Goal: Feedback & Contribution: Leave review/rating

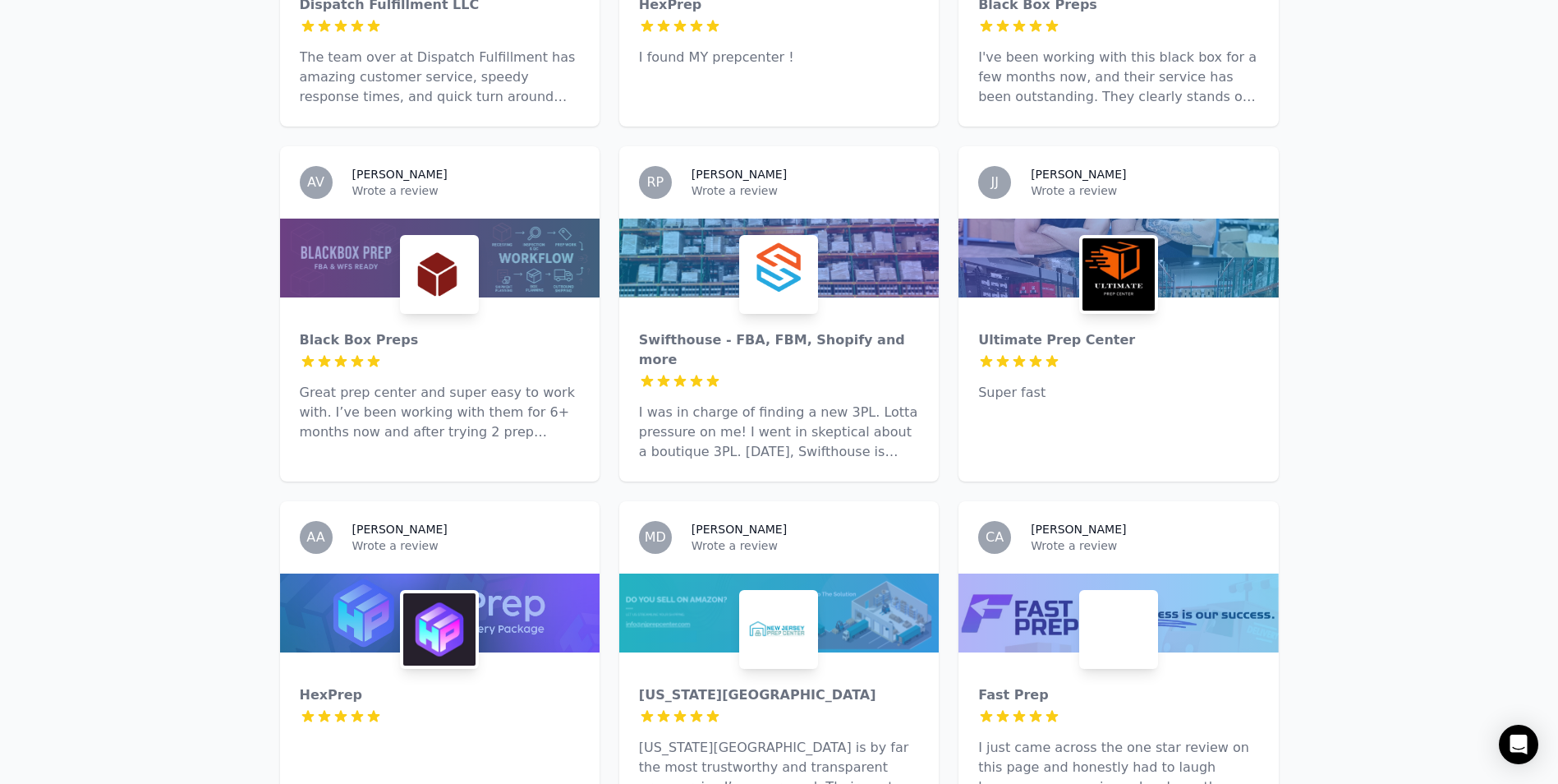
scroll to position [493, 0]
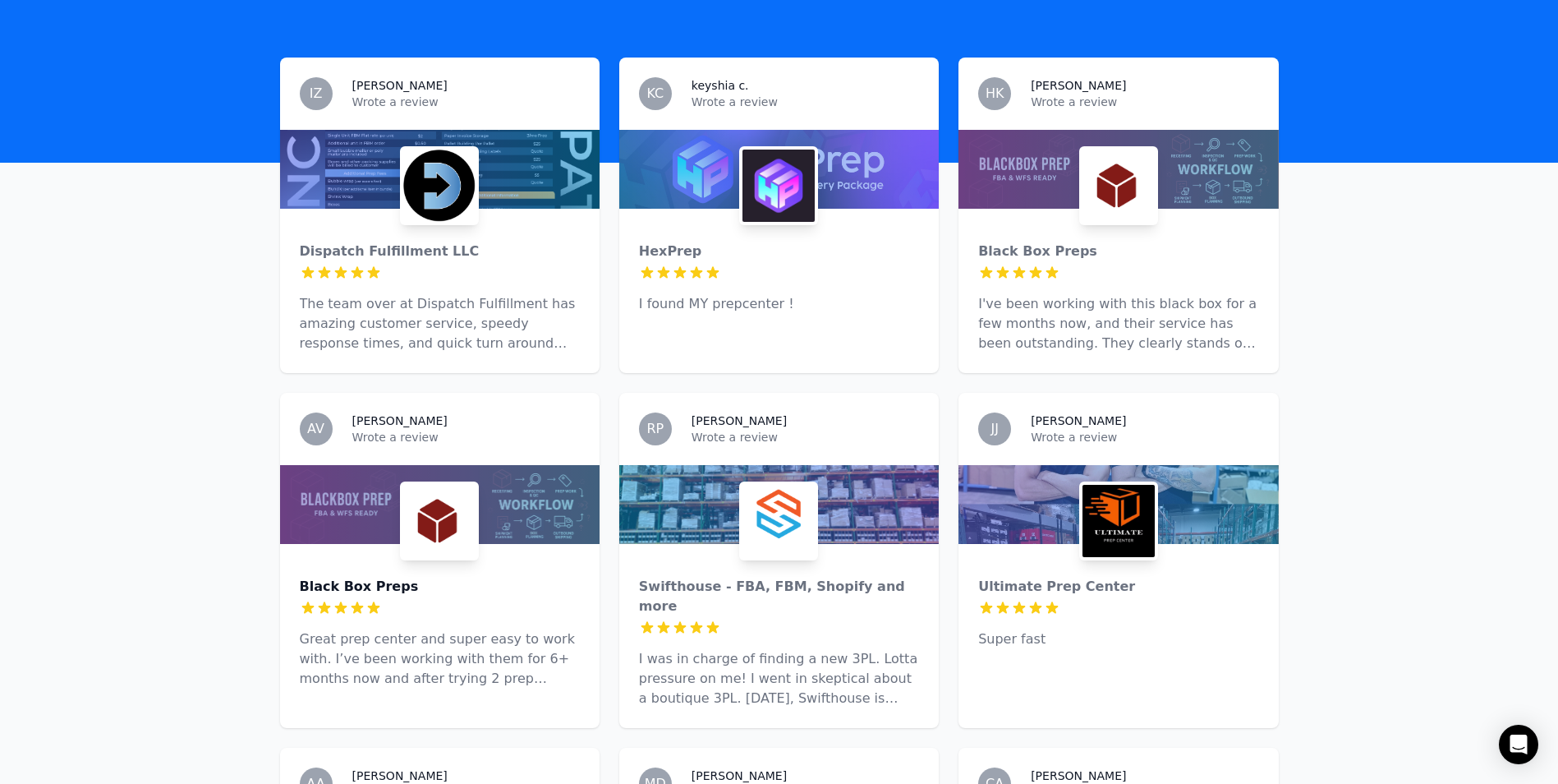
click at [338, 576] on div "Black Box Preps" at bounding box center [440, 586] width 280 height 19
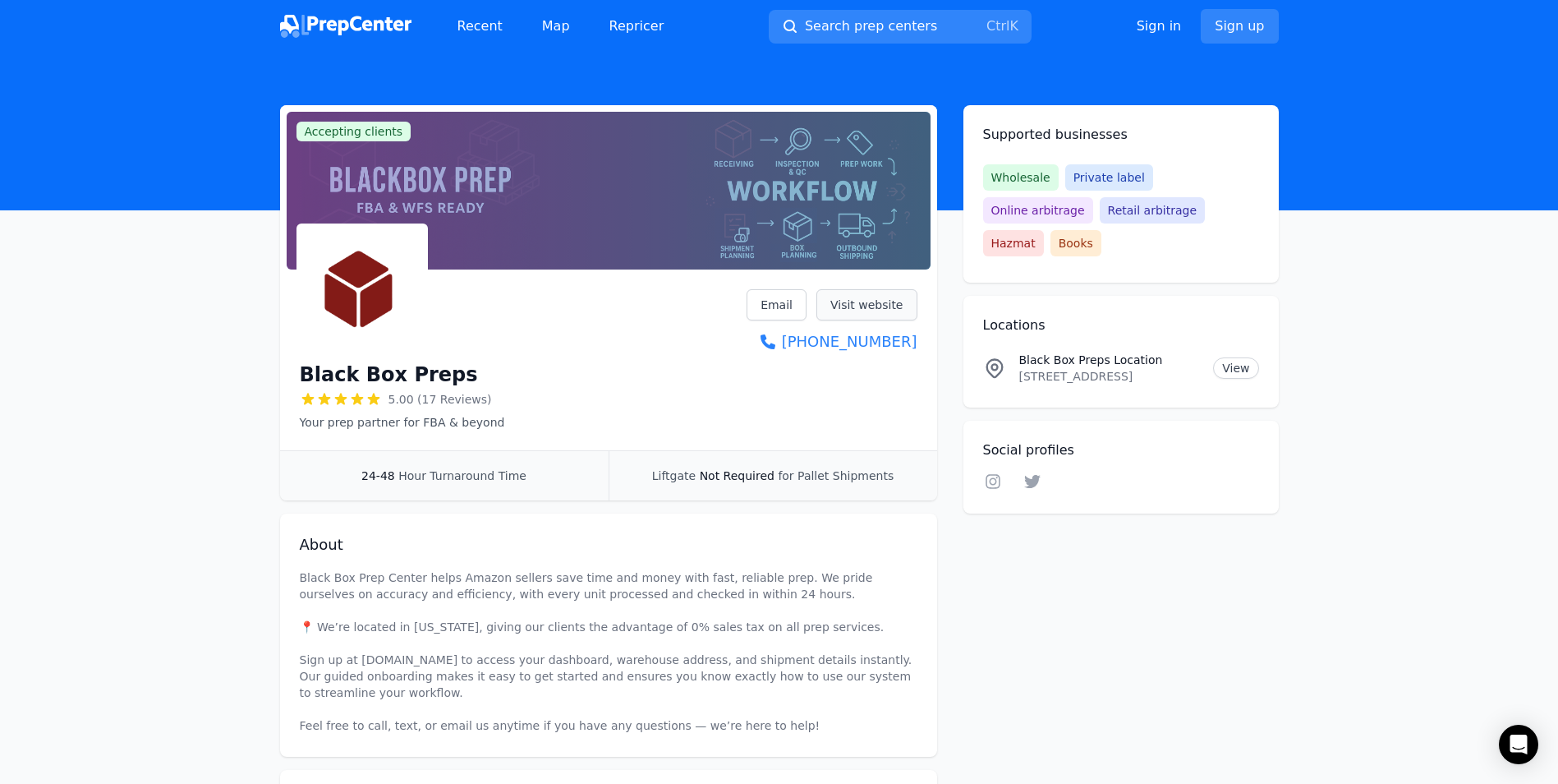
click at [859, 300] on link "Visit website" at bounding box center [868, 305] width 101 height 31
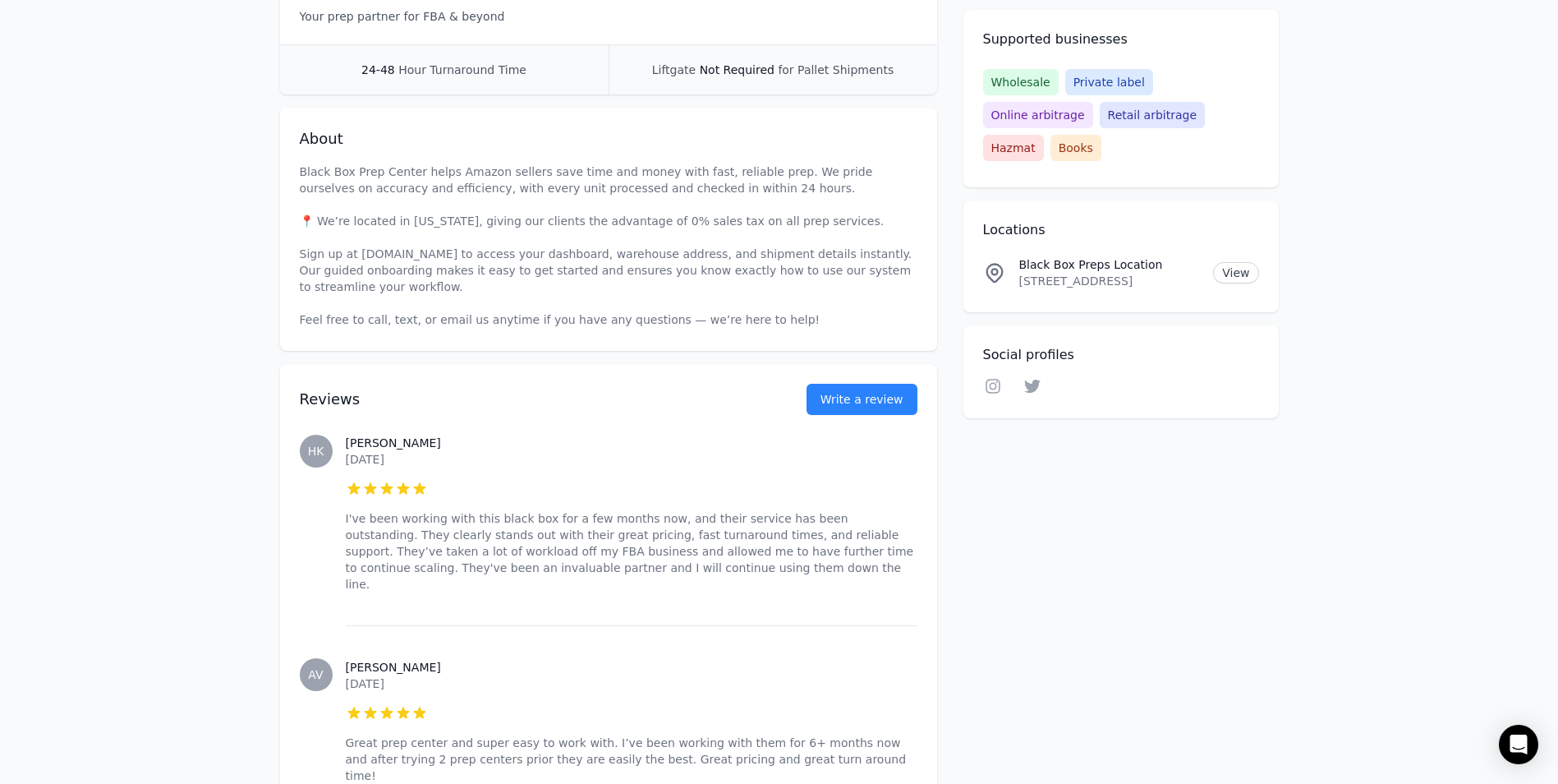
scroll to position [411, 0]
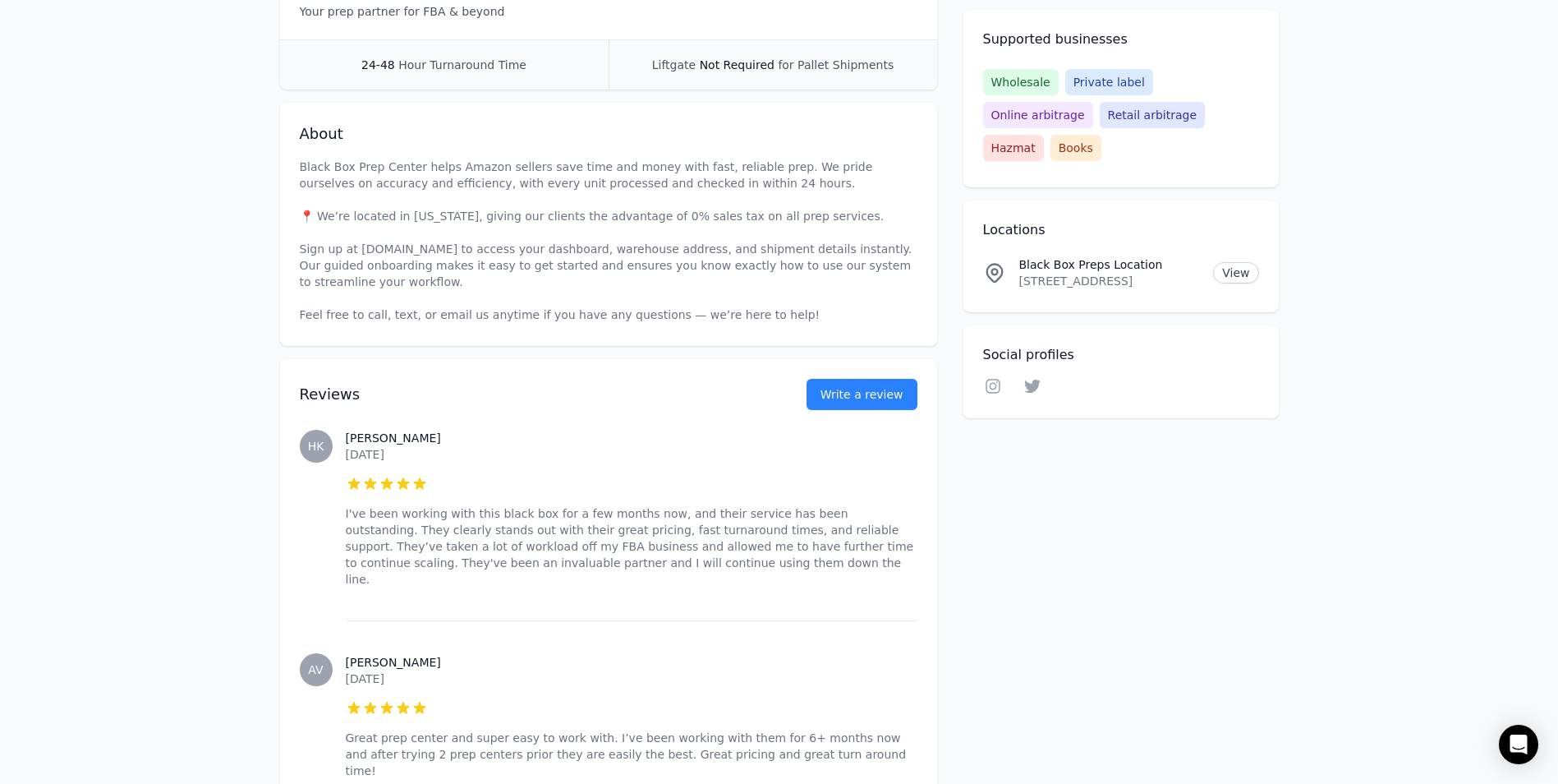
click at [906, 390] on link "Write a review" at bounding box center [862, 394] width 111 height 31
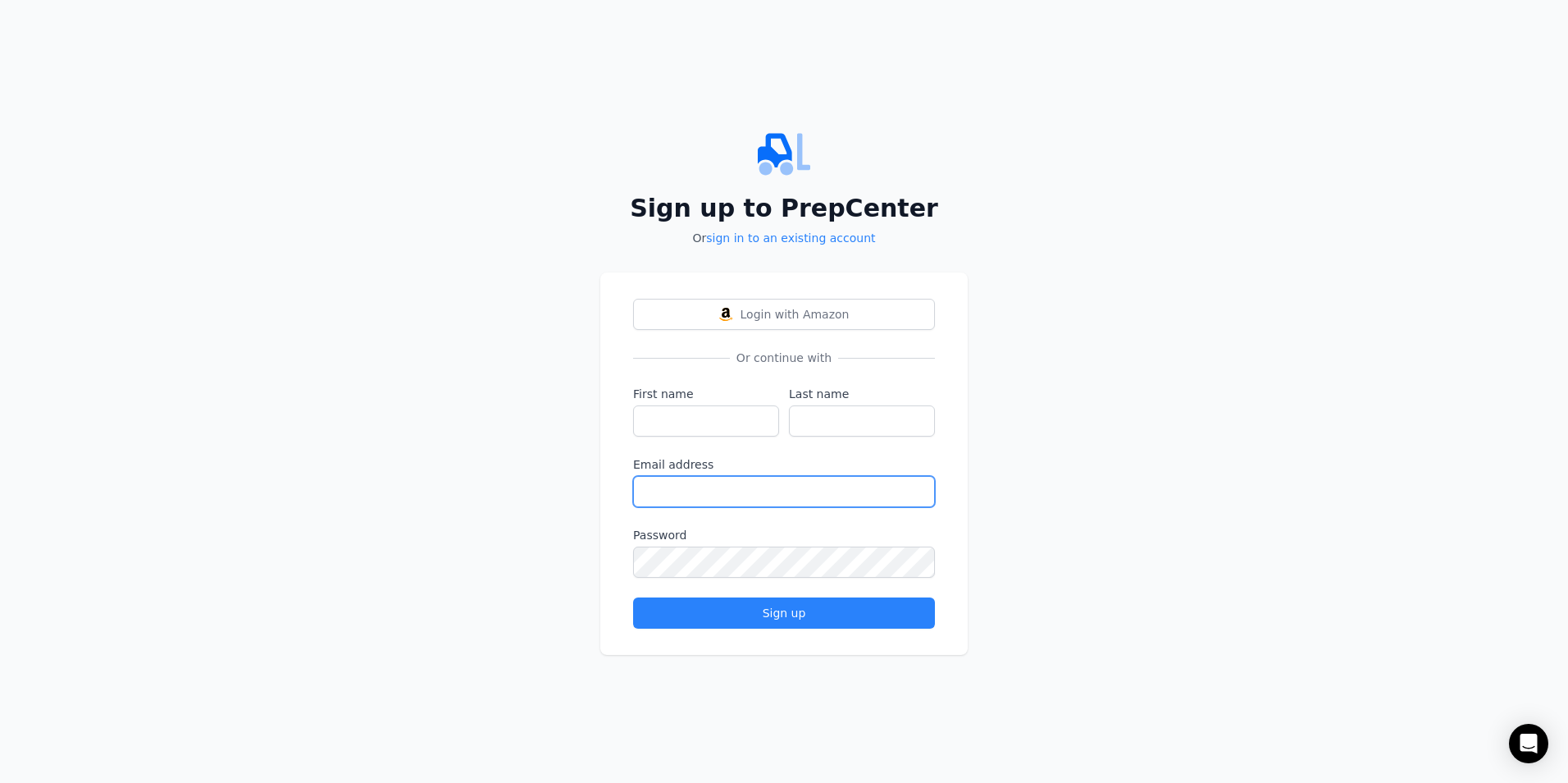
type input "[EMAIL_ADDRESS][DOMAIN_NAME]"
click at [518, 407] on div "Sign up to PrepCenter Or sign in to an existing account Login with Amazon Or co…" at bounding box center [784, 391] width 1568 height 783
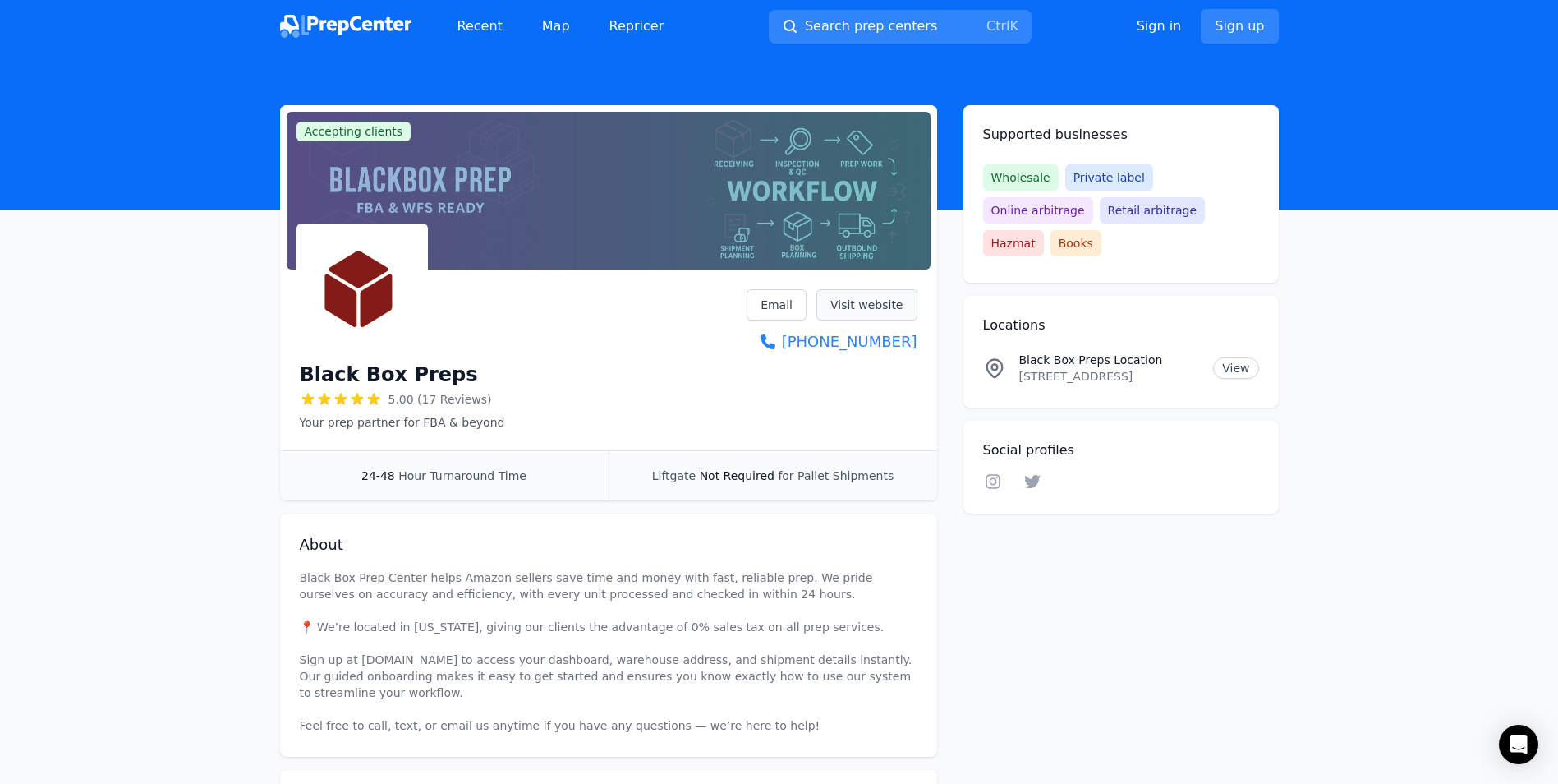
click at [849, 307] on link "Visit website" at bounding box center [868, 305] width 101 height 31
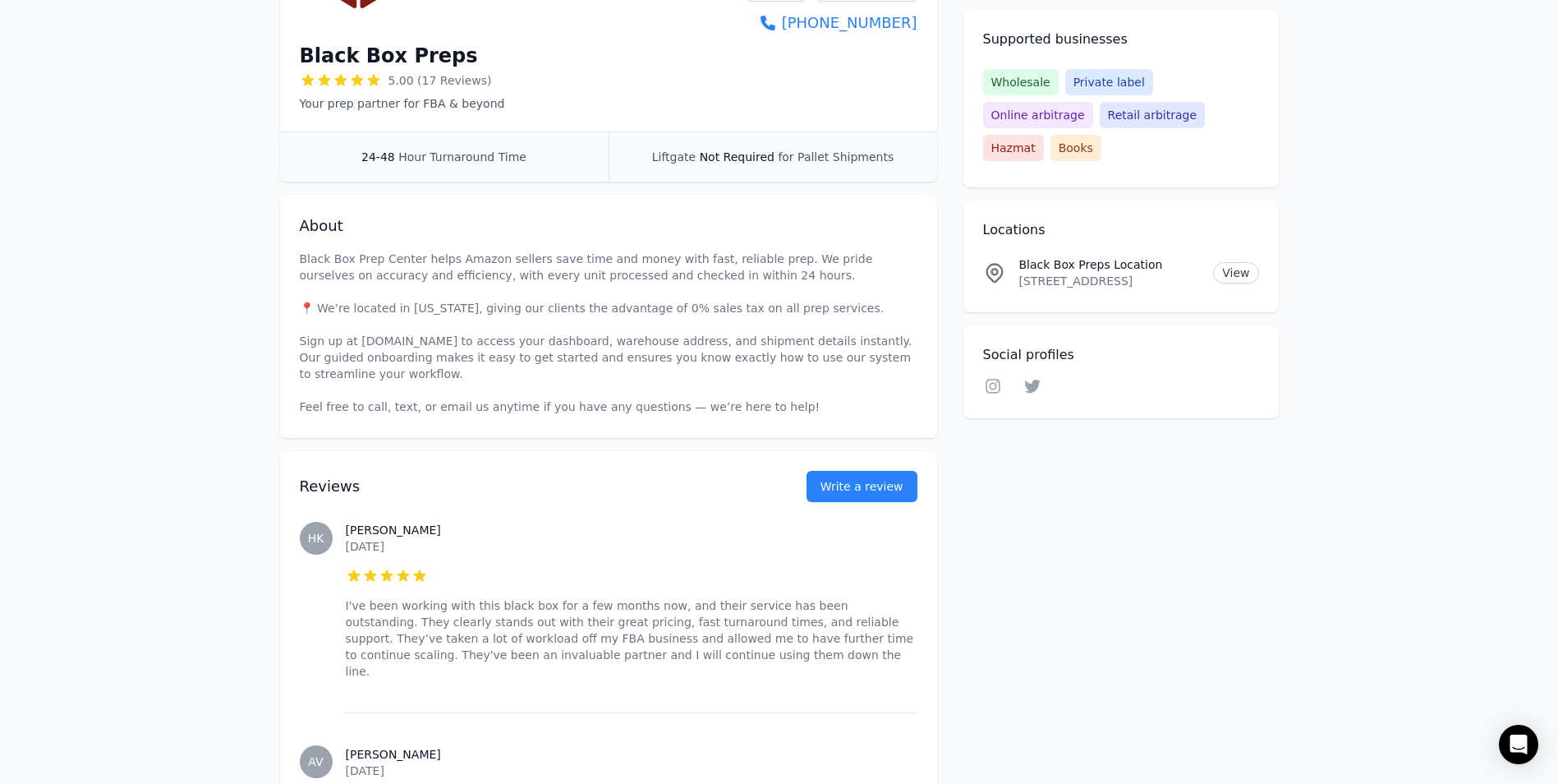
scroll to position [411, 0]
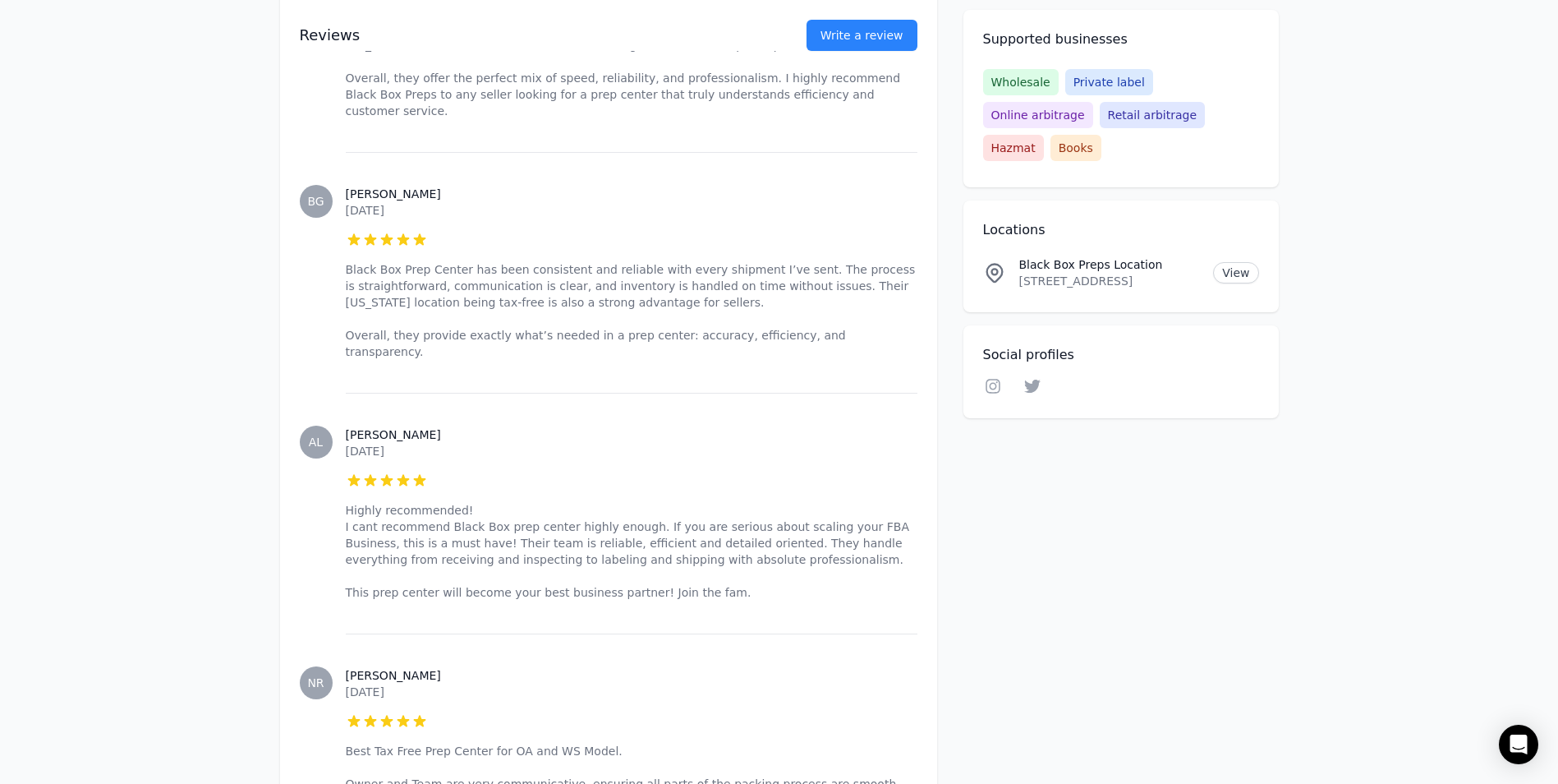
scroll to position [3711, 0]
